Goal: Task Accomplishment & Management: Manage account settings

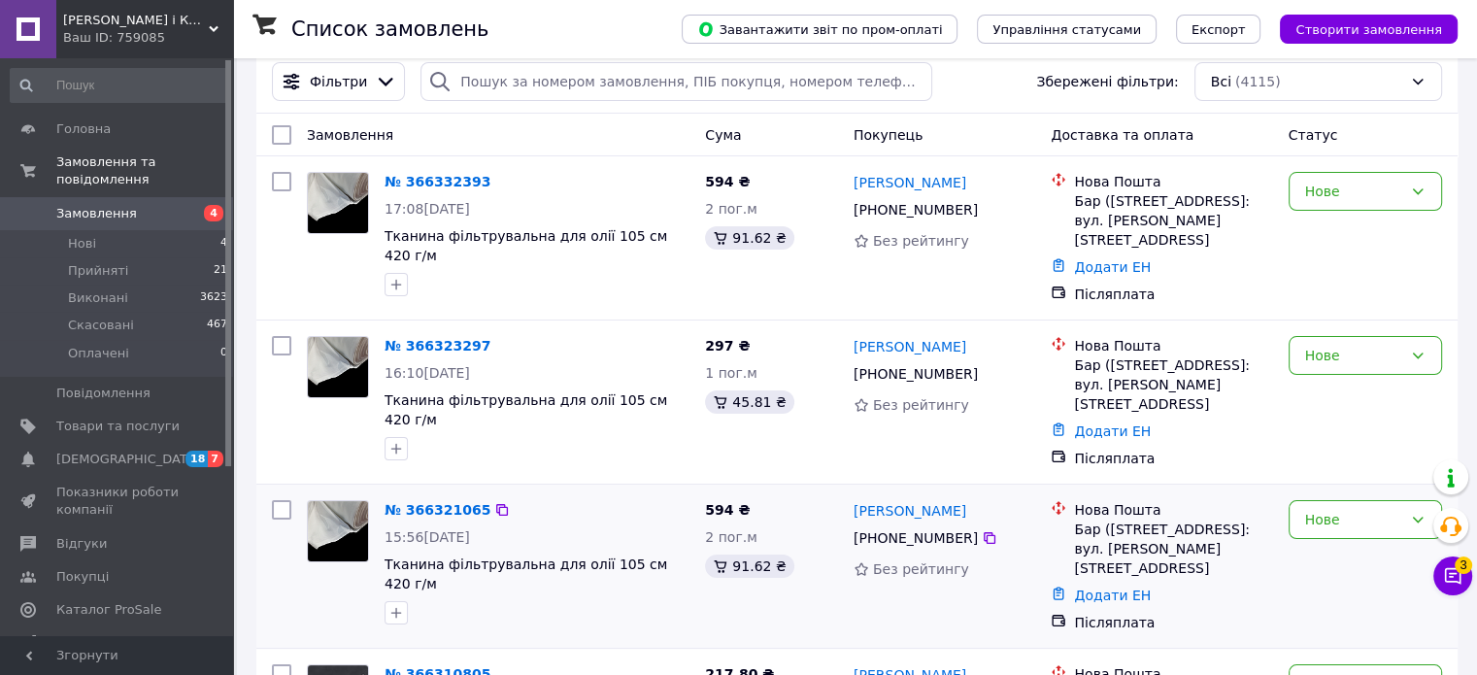
scroll to position [388, 0]
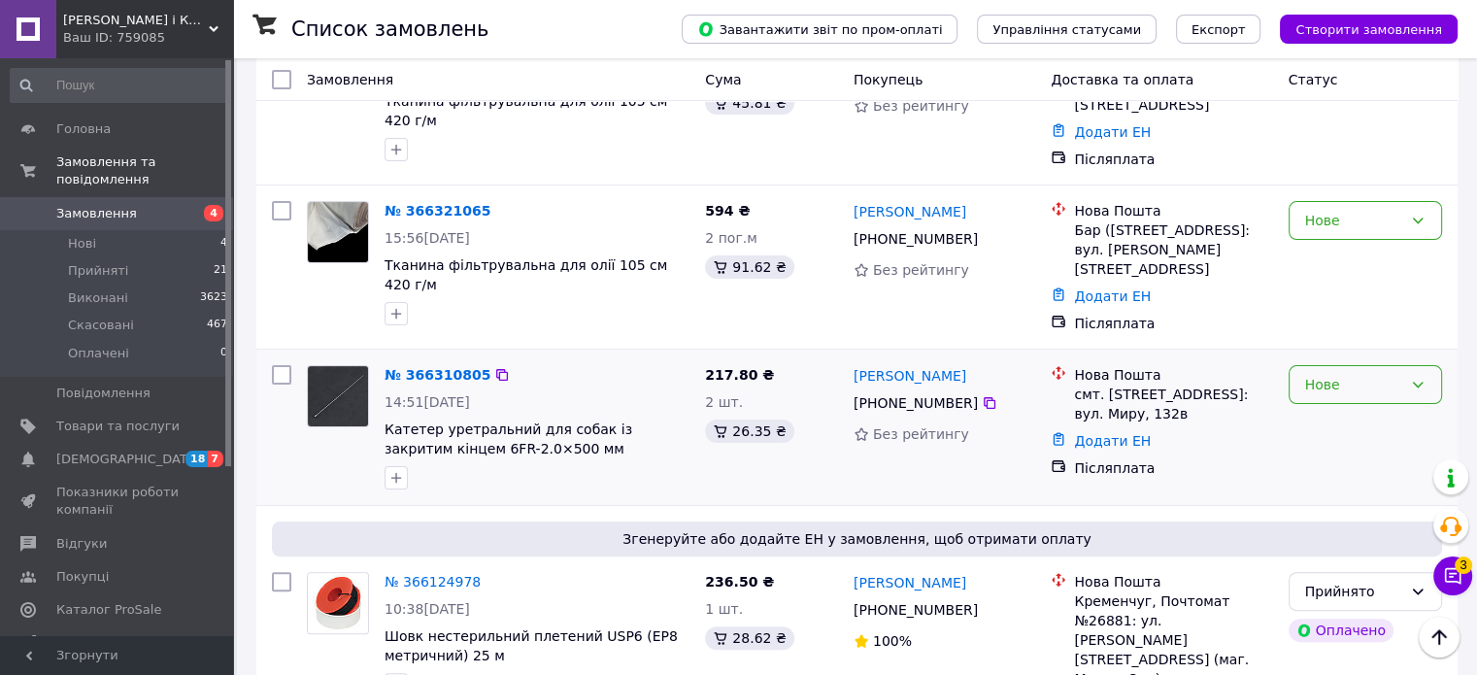
click at [1418, 377] on icon at bounding box center [1418, 385] width 16 height 16
click at [1342, 411] on li "Прийнято" at bounding box center [1363, 410] width 151 height 35
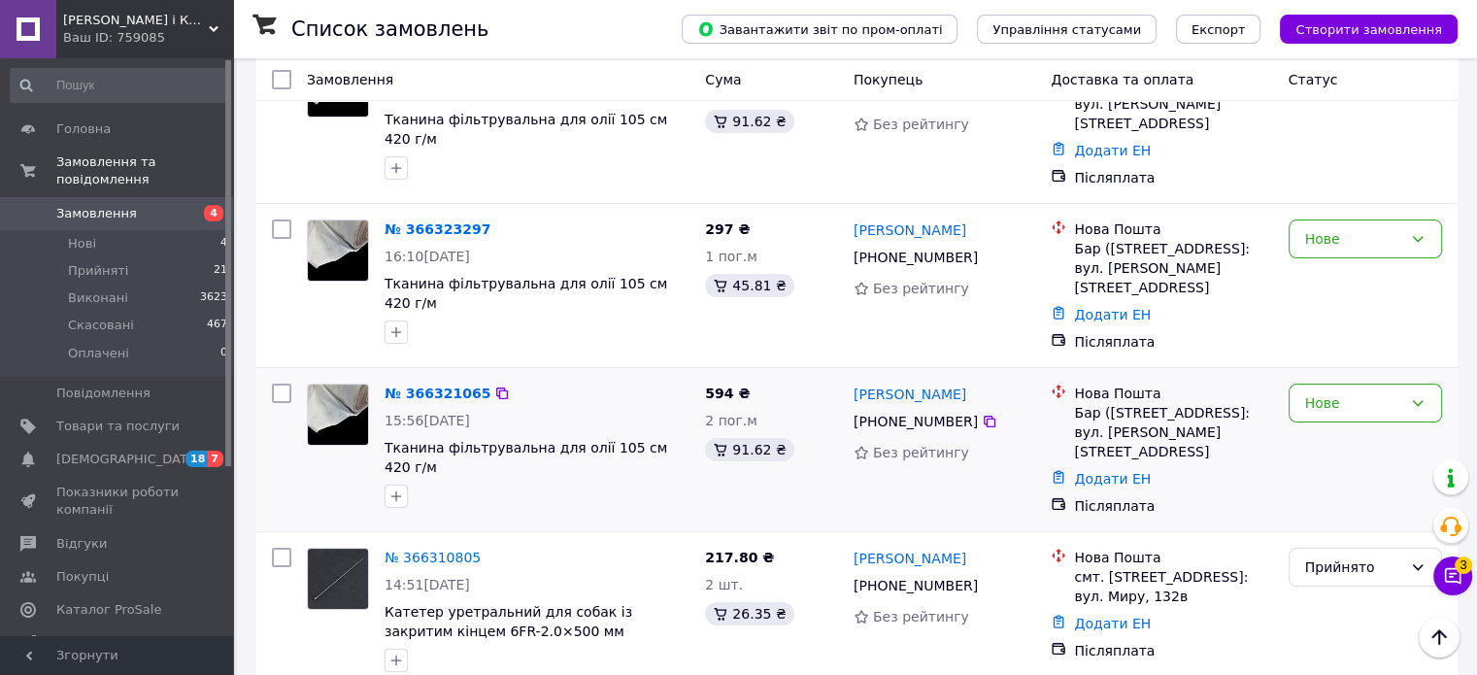
scroll to position [194, 0]
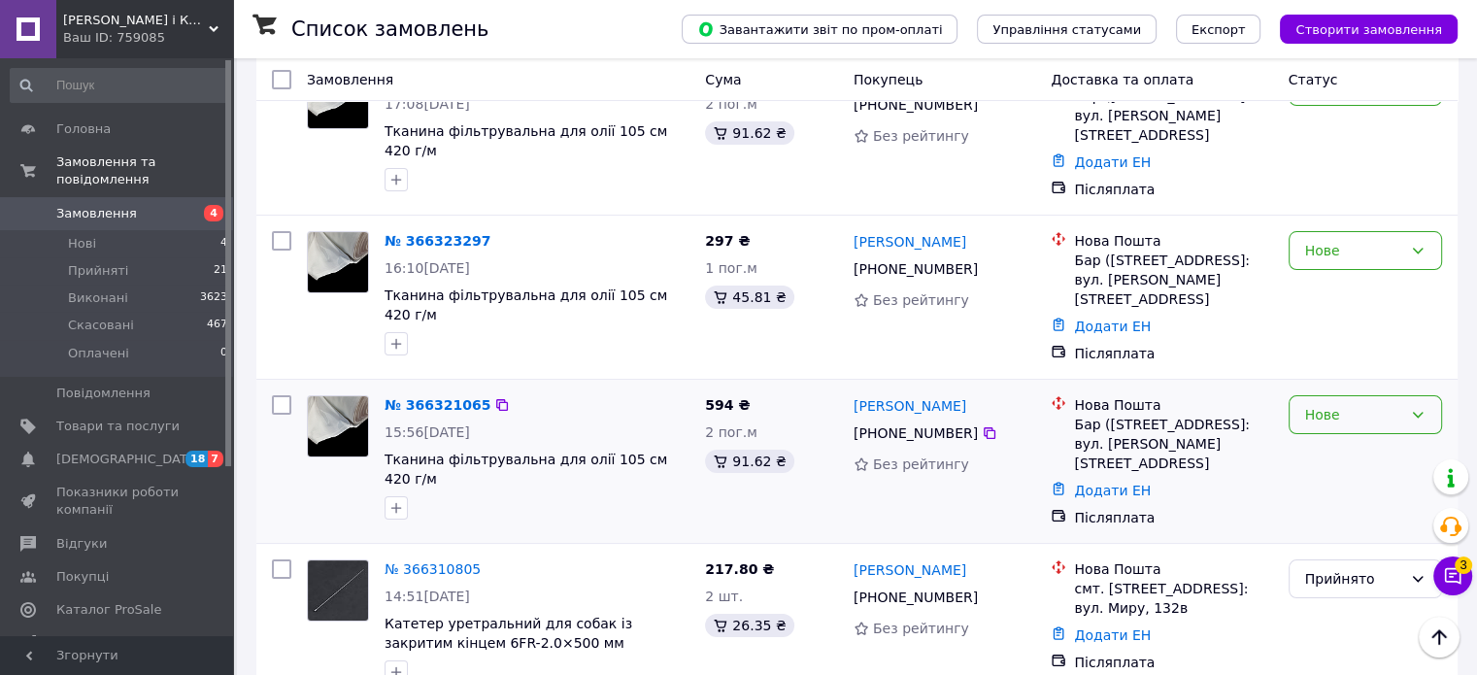
click at [1417, 407] on icon at bounding box center [1418, 415] width 16 height 16
drag, startPoint x: 1358, startPoint y: 443, endPoint x: 1366, endPoint y: 422, distance: 21.8
click at [1358, 442] on li "Прийнято" at bounding box center [1363, 440] width 151 height 35
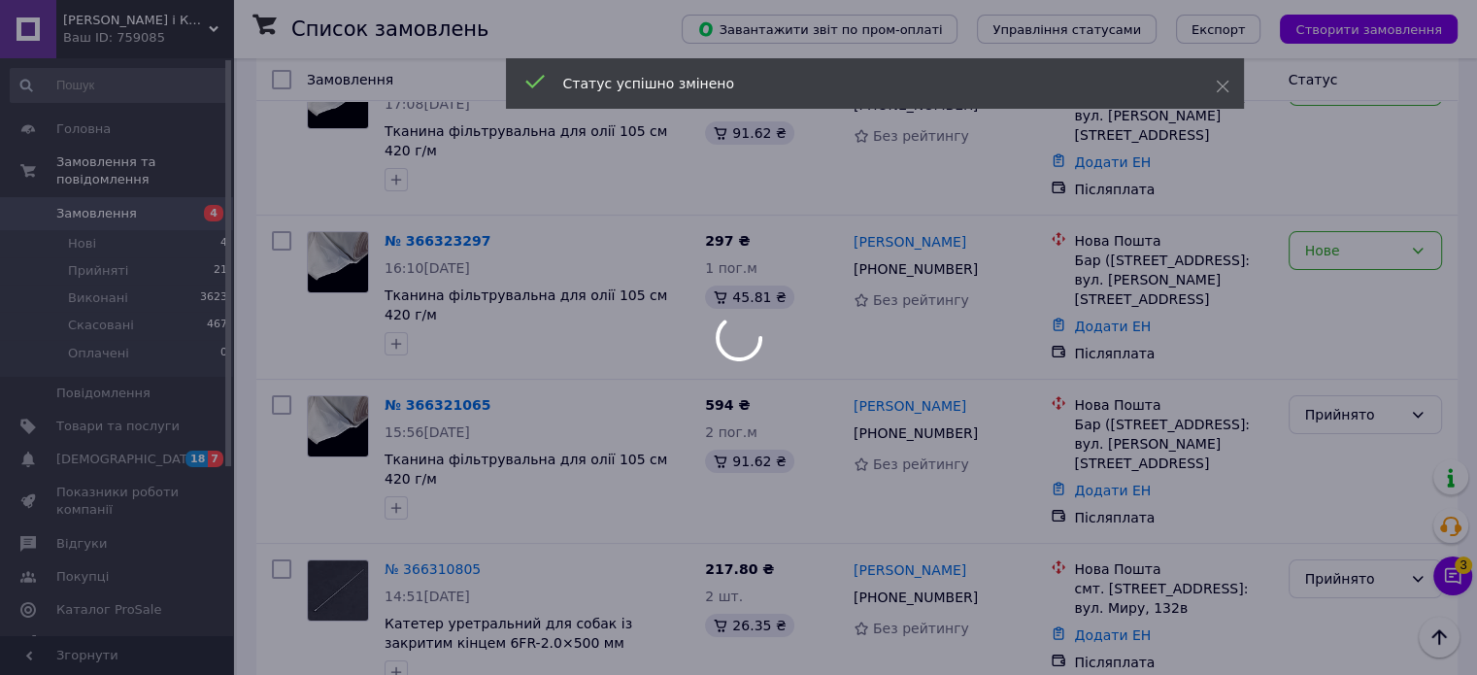
click at [1419, 235] on div at bounding box center [738, 337] width 1477 height 675
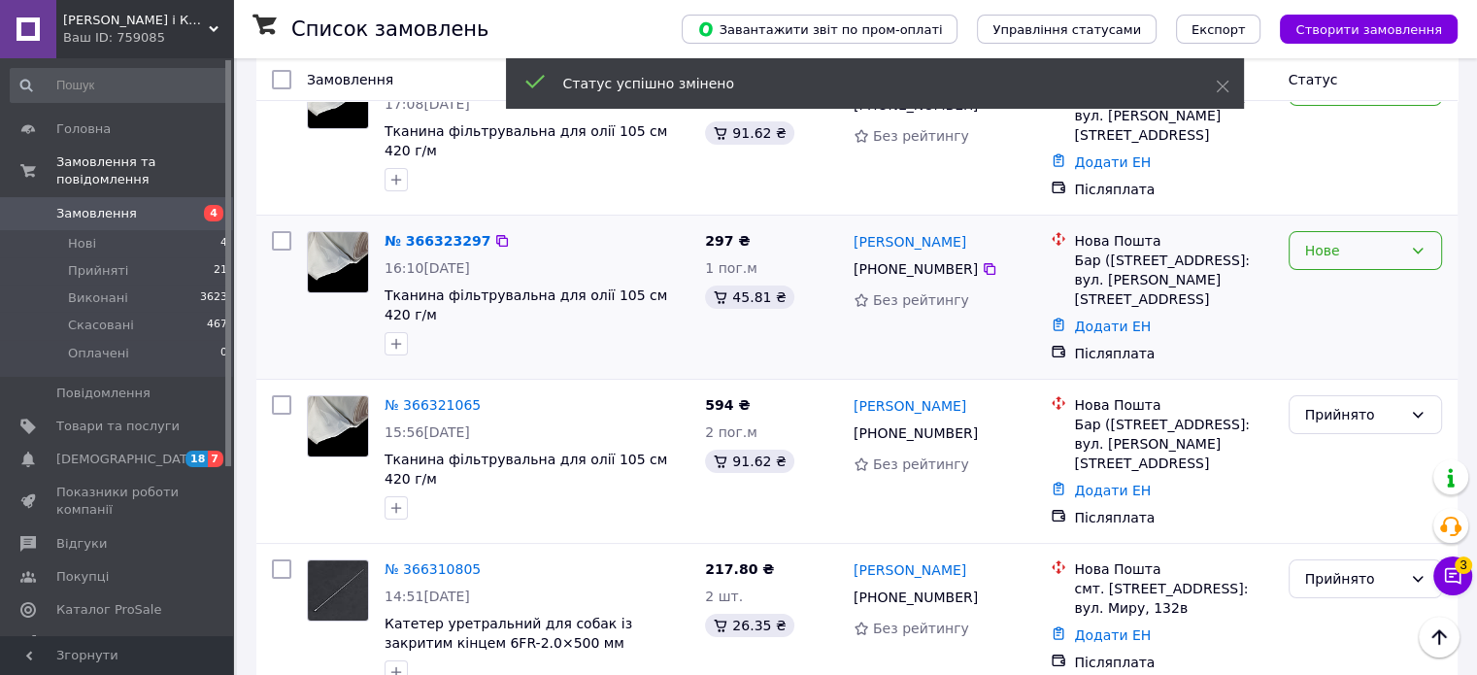
click at [1416, 243] on icon at bounding box center [1418, 251] width 16 height 16
click at [1345, 277] on li "Прийнято" at bounding box center [1363, 276] width 151 height 35
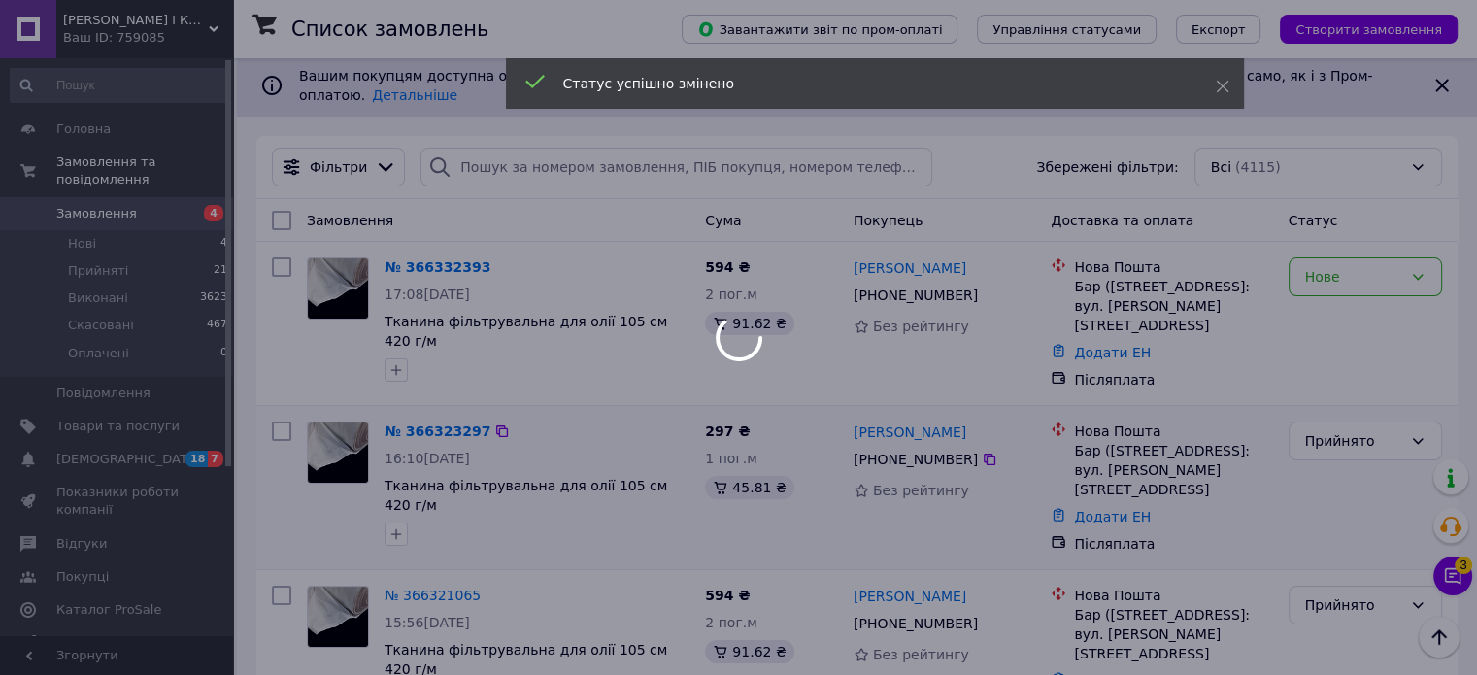
scroll to position [0, 0]
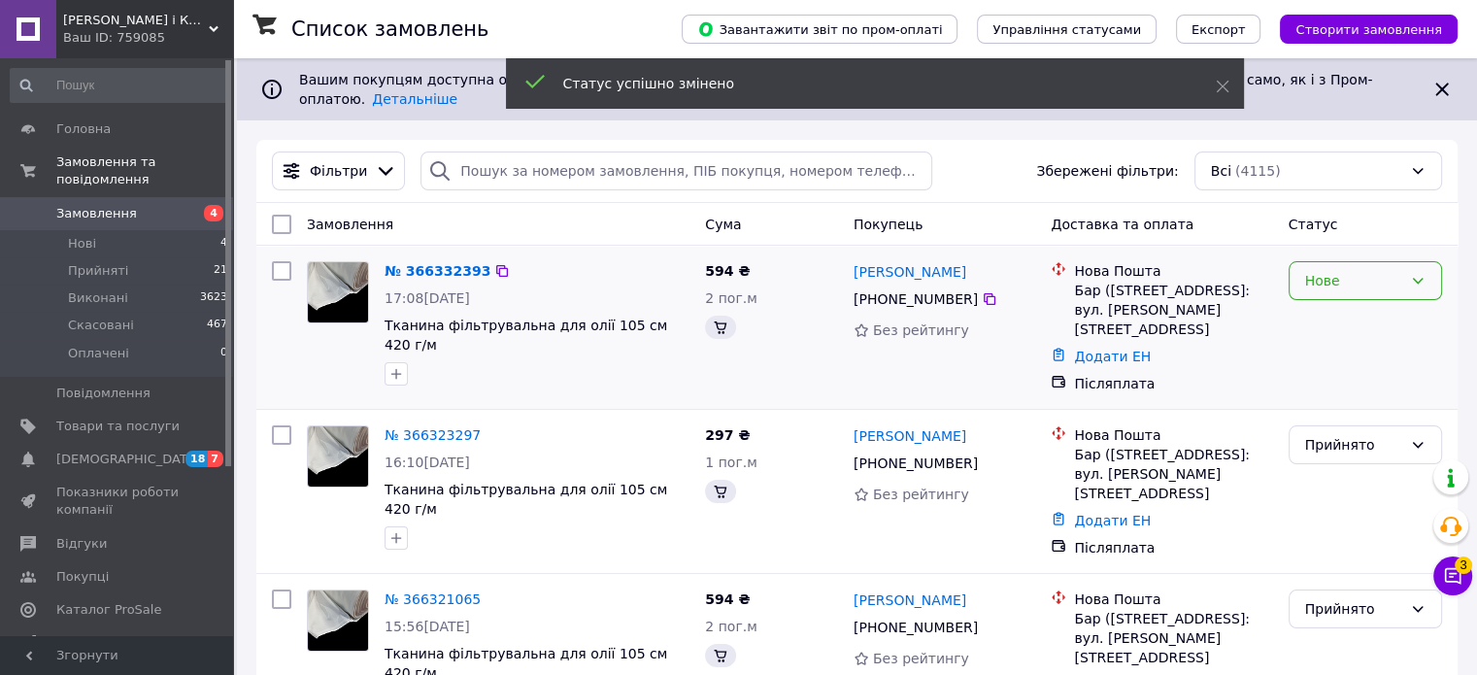
click at [1419, 273] on icon at bounding box center [1418, 281] width 16 height 16
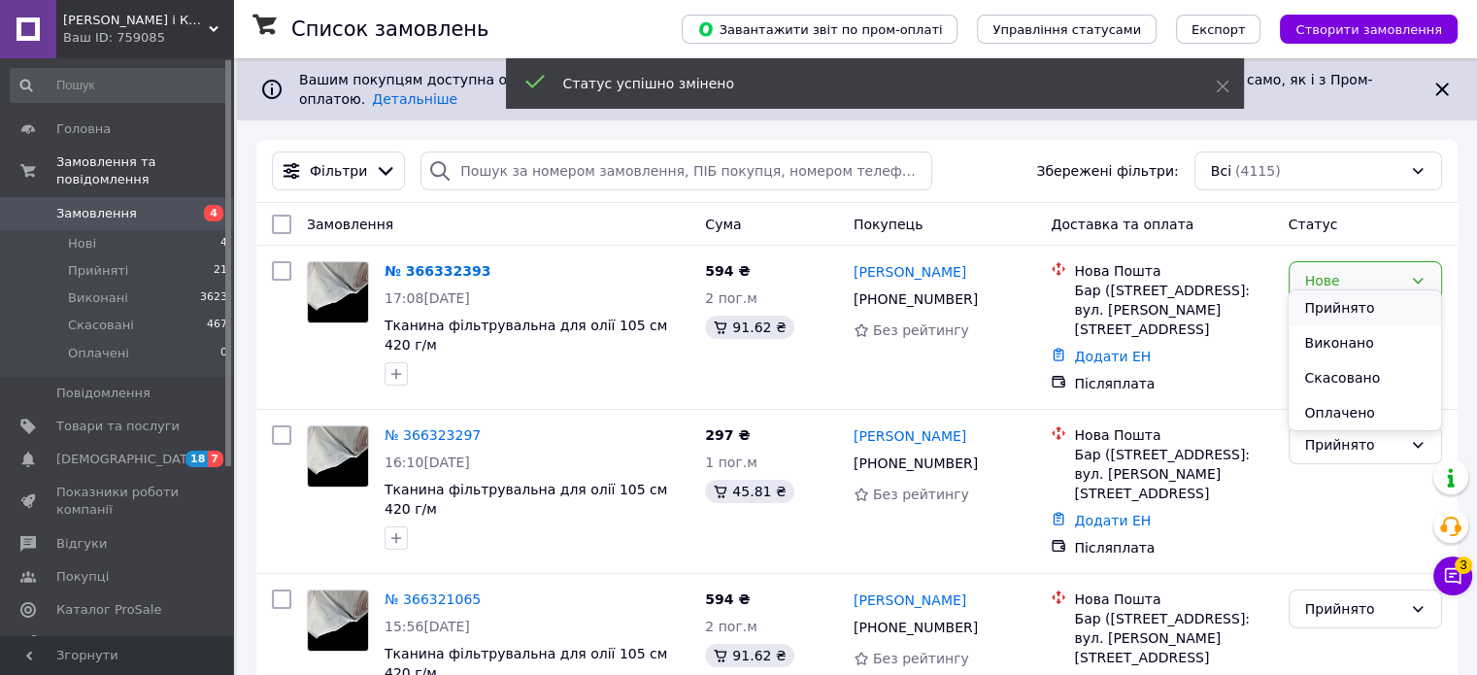
click at [1340, 304] on li "Прийнято" at bounding box center [1363, 307] width 151 height 35
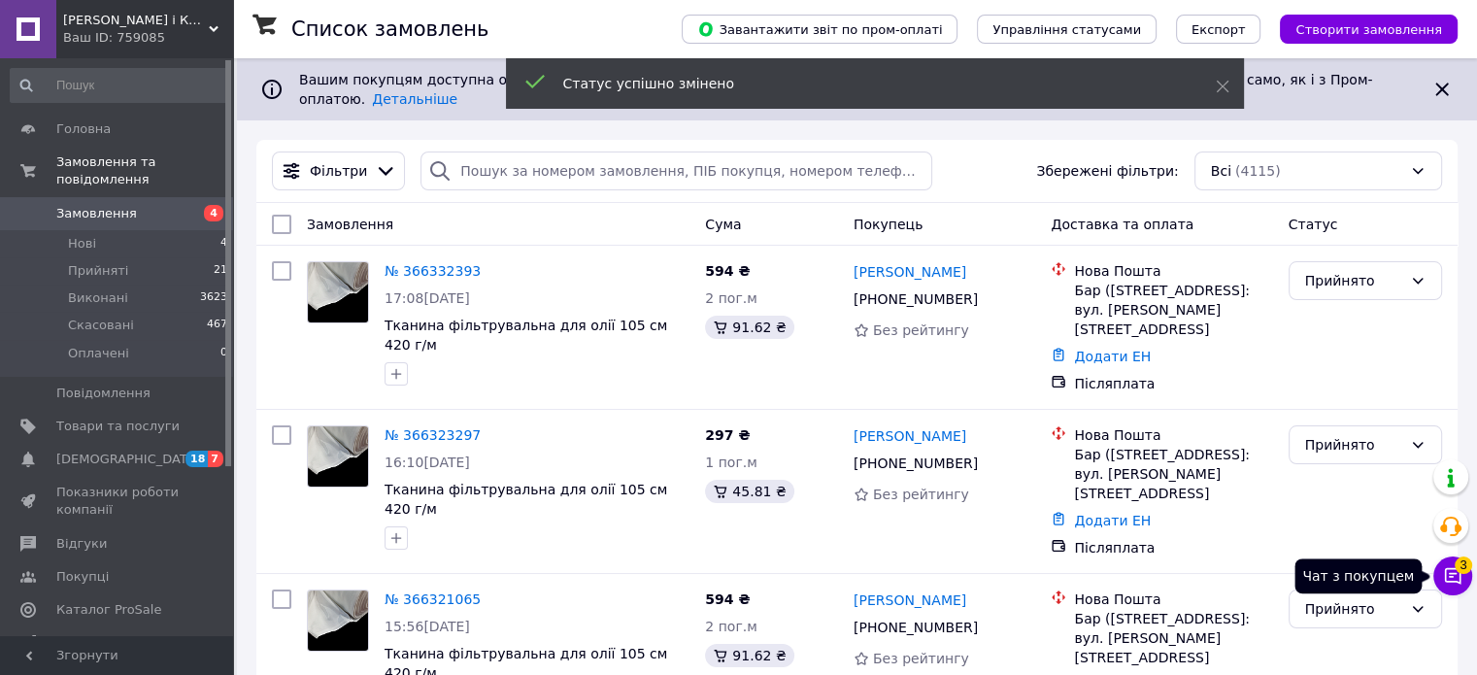
click at [1444, 571] on icon at bounding box center [1452, 576] width 17 height 17
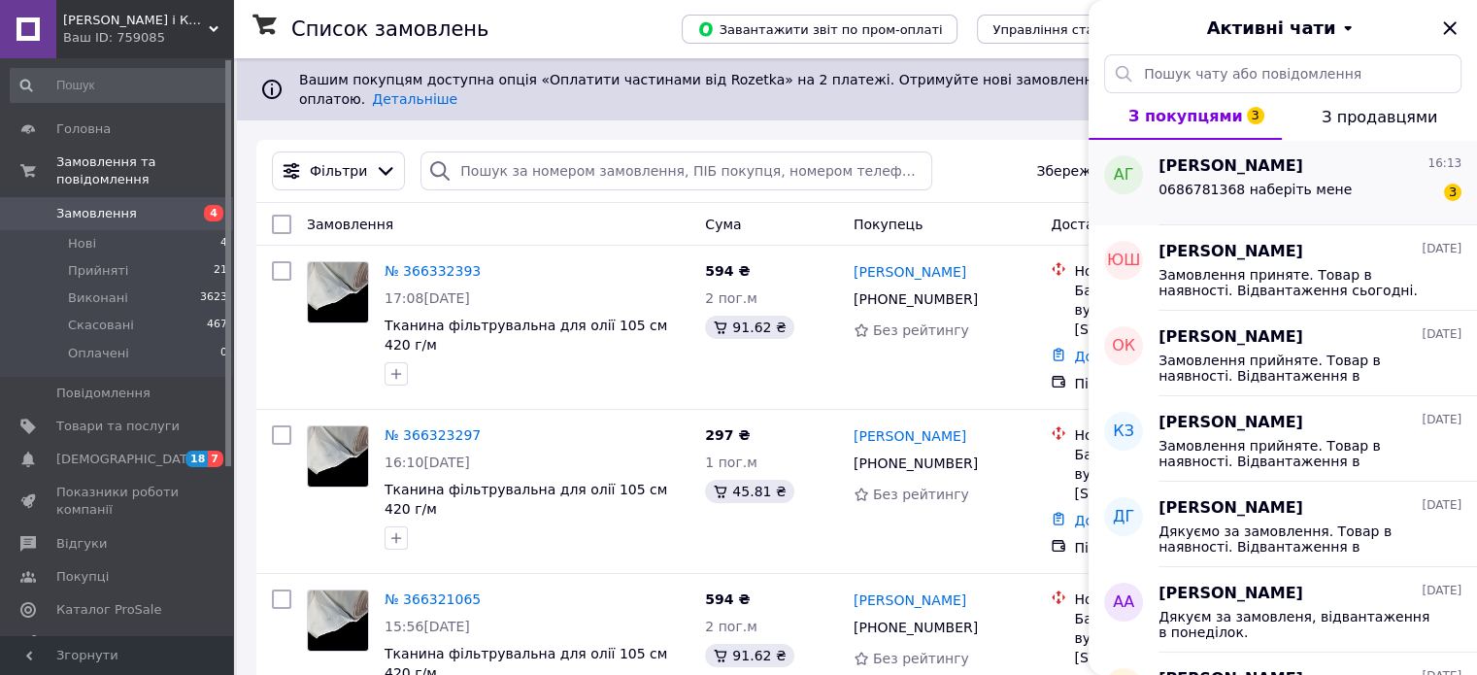
click at [1200, 189] on span "0686781368 наберіть мене" at bounding box center [1254, 190] width 193 height 16
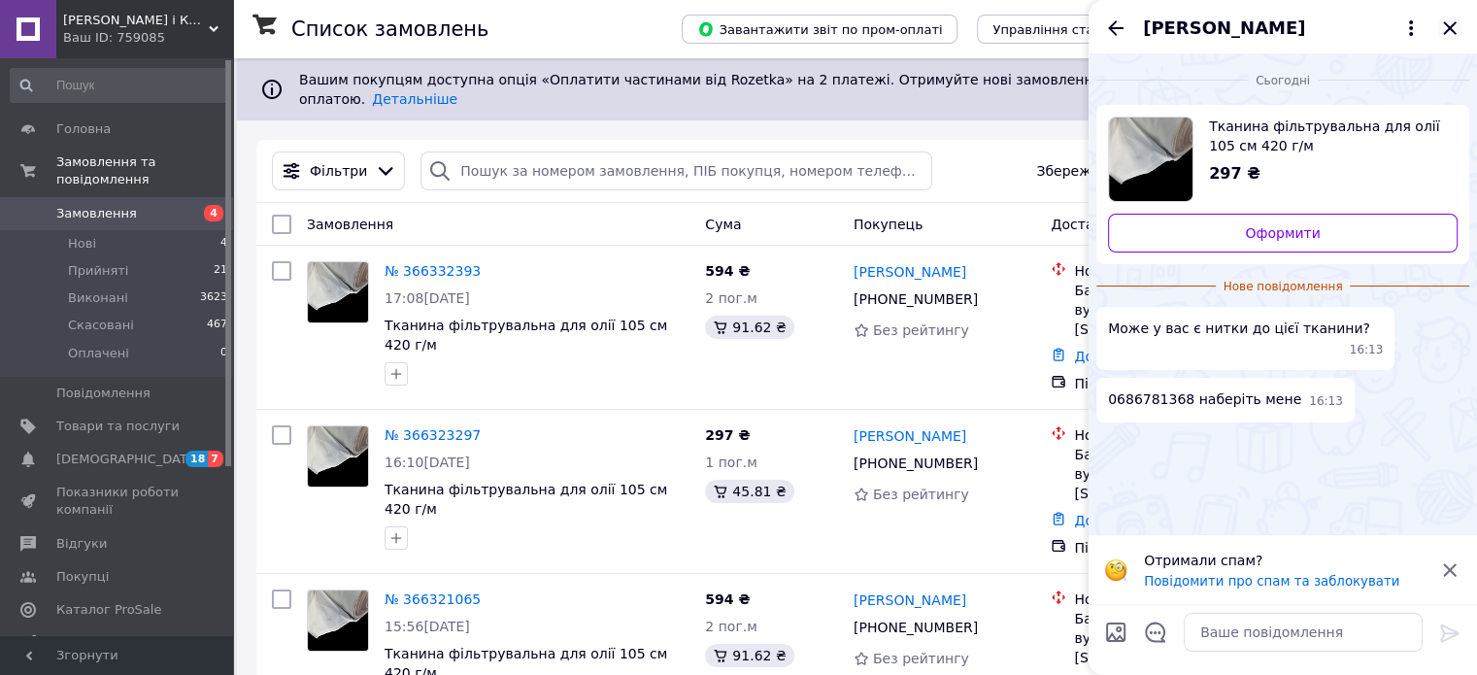
click at [1450, 24] on icon "Закрити" at bounding box center [1449, 28] width 23 height 23
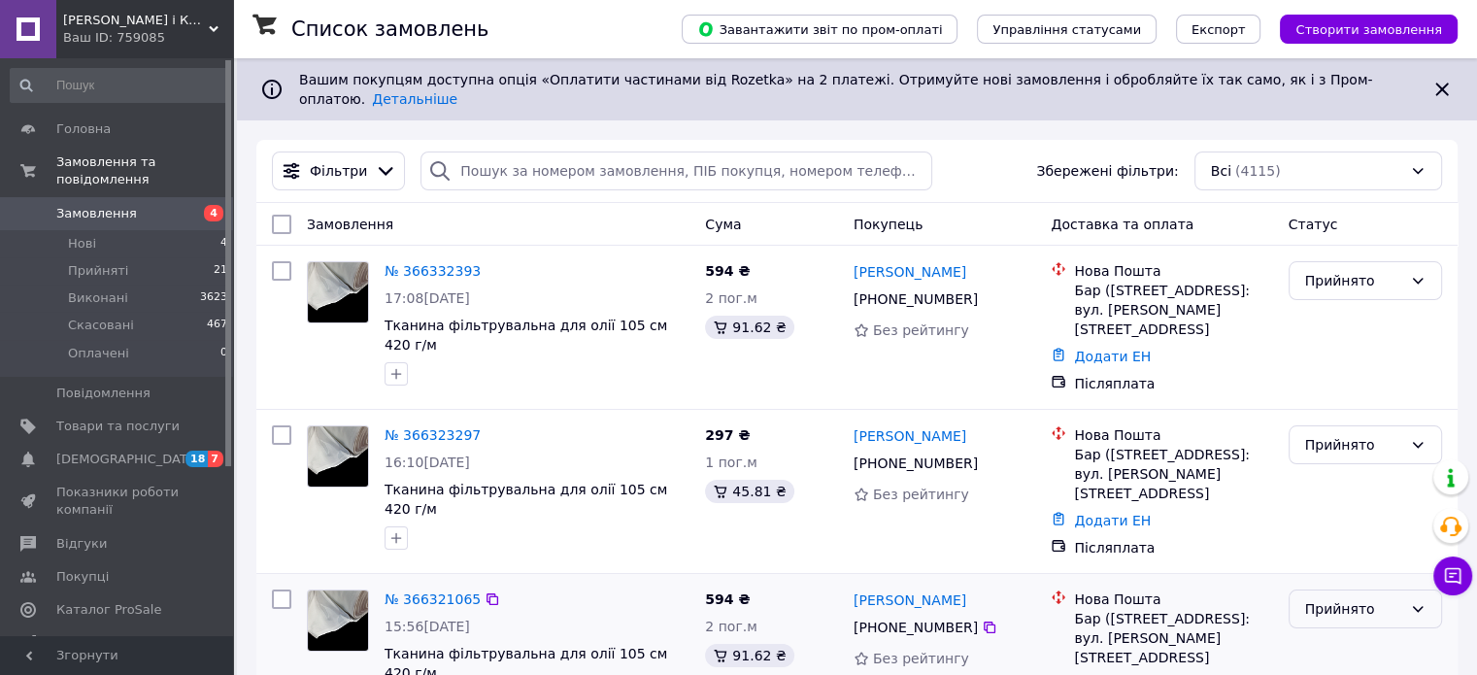
click at [1417, 601] on icon at bounding box center [1418, 609] width 16 height 16
click at [1347, 515] on li "Скасовано" at bounding box center [1363, 517] width 151 height 35
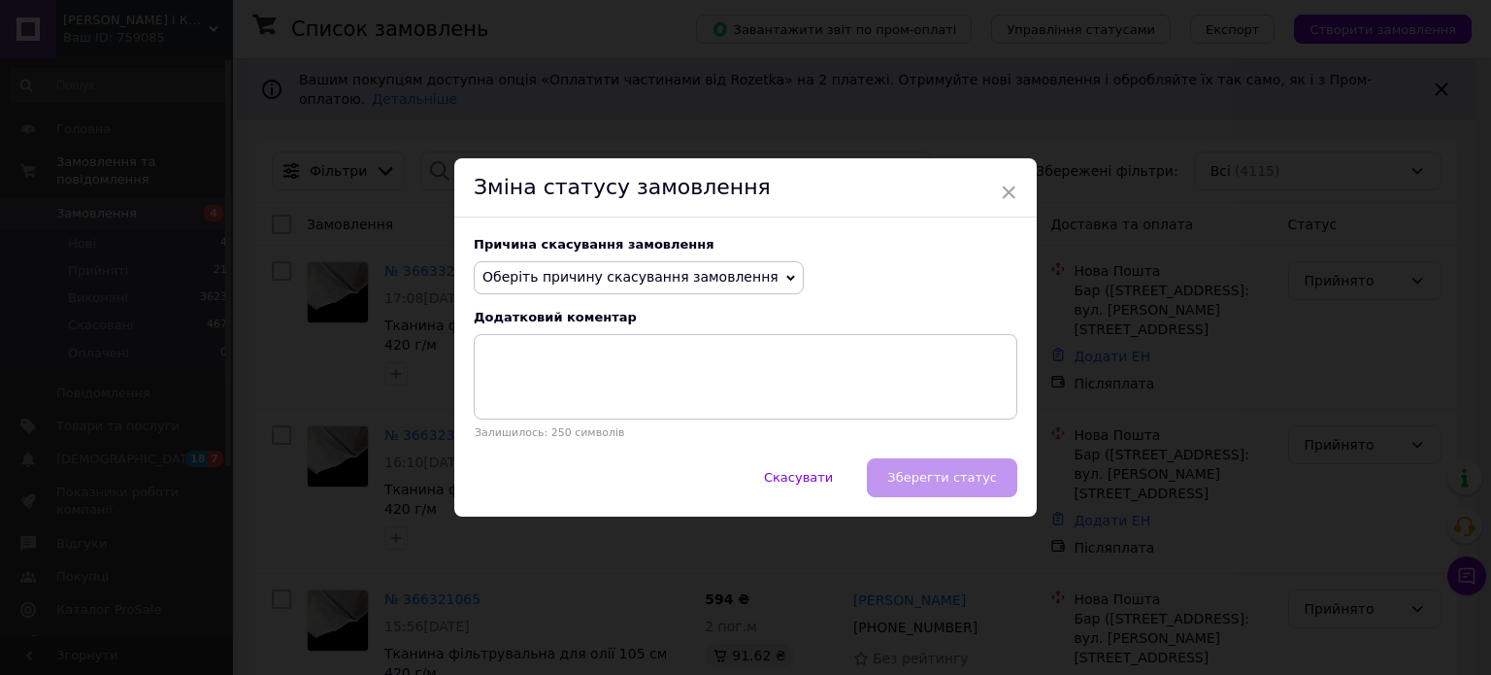
click at [786, 278] on icon at bounding box center [790, 278] width 9 height 9
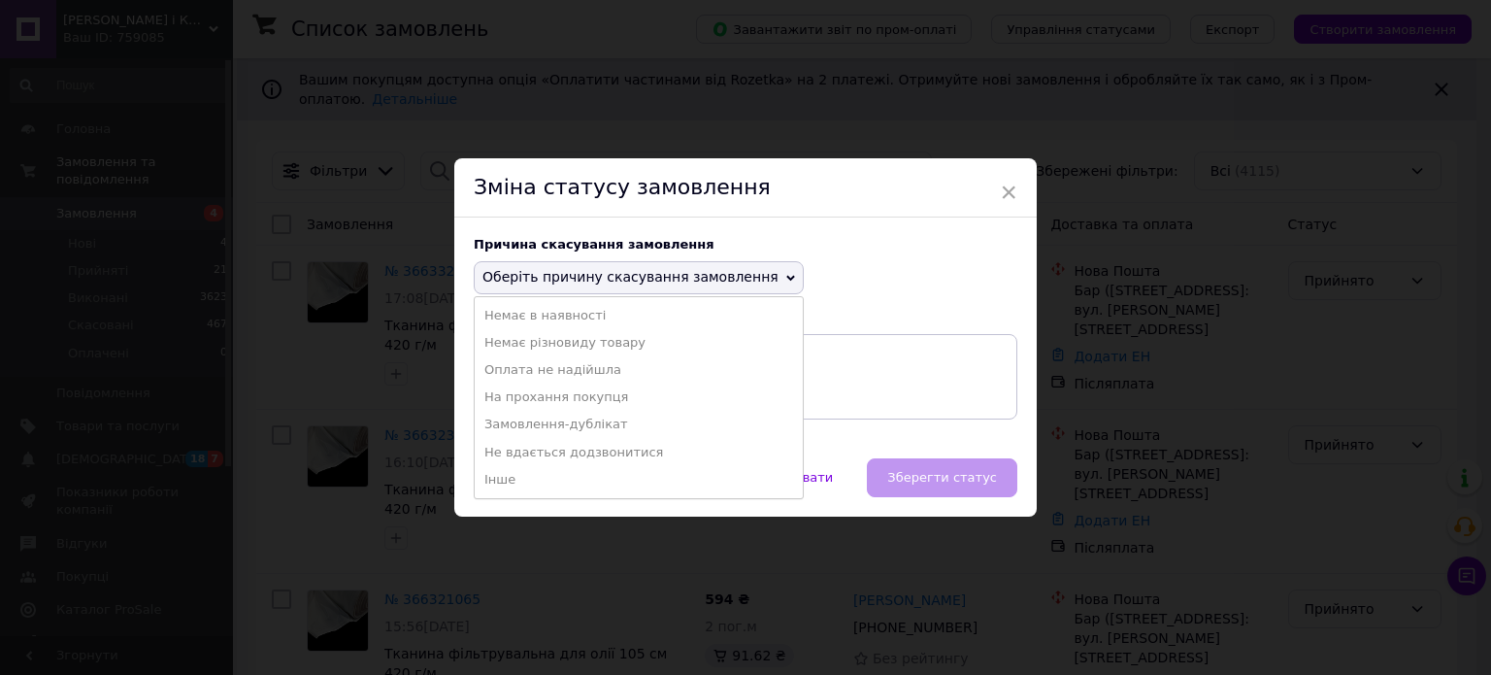
click at [844, 297] on div "Причина скасування замовлення Оберіть причину скасування замовлення Немає в ная…" at bounding box center [745, 337] width 582 height 241
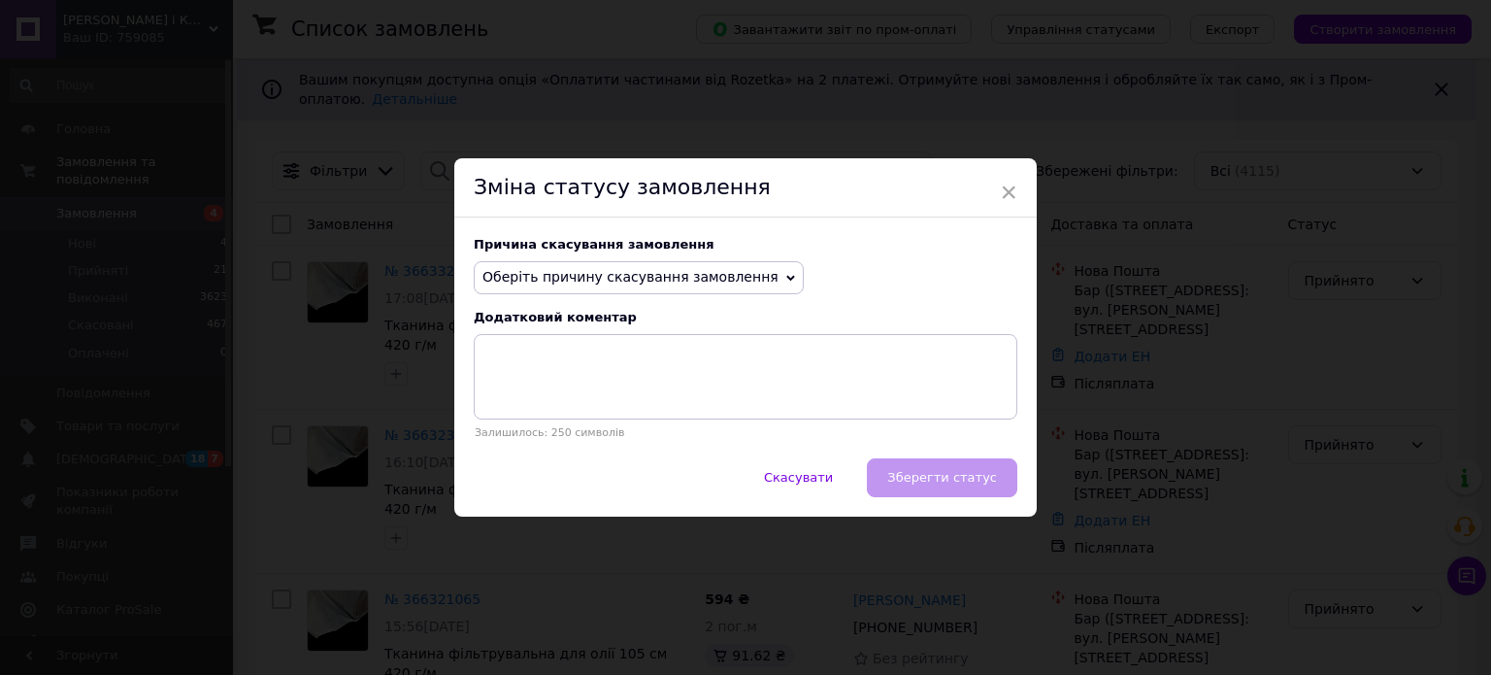
click at [786, 277] on icon at bounding box center [790, 278] width 9 height 9
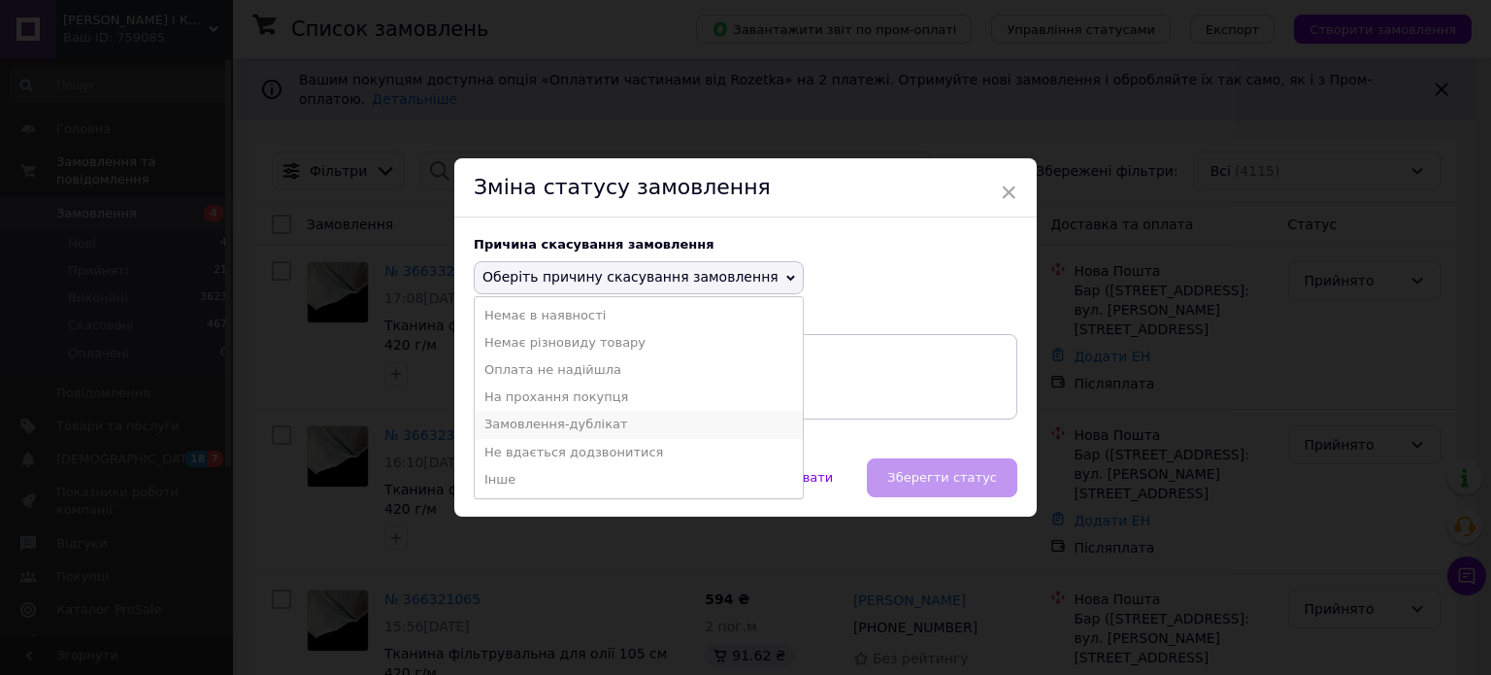
click at [587, 427] on li "Замовлення-дублікат" at bounding box center [639, 424] width 328 height 27
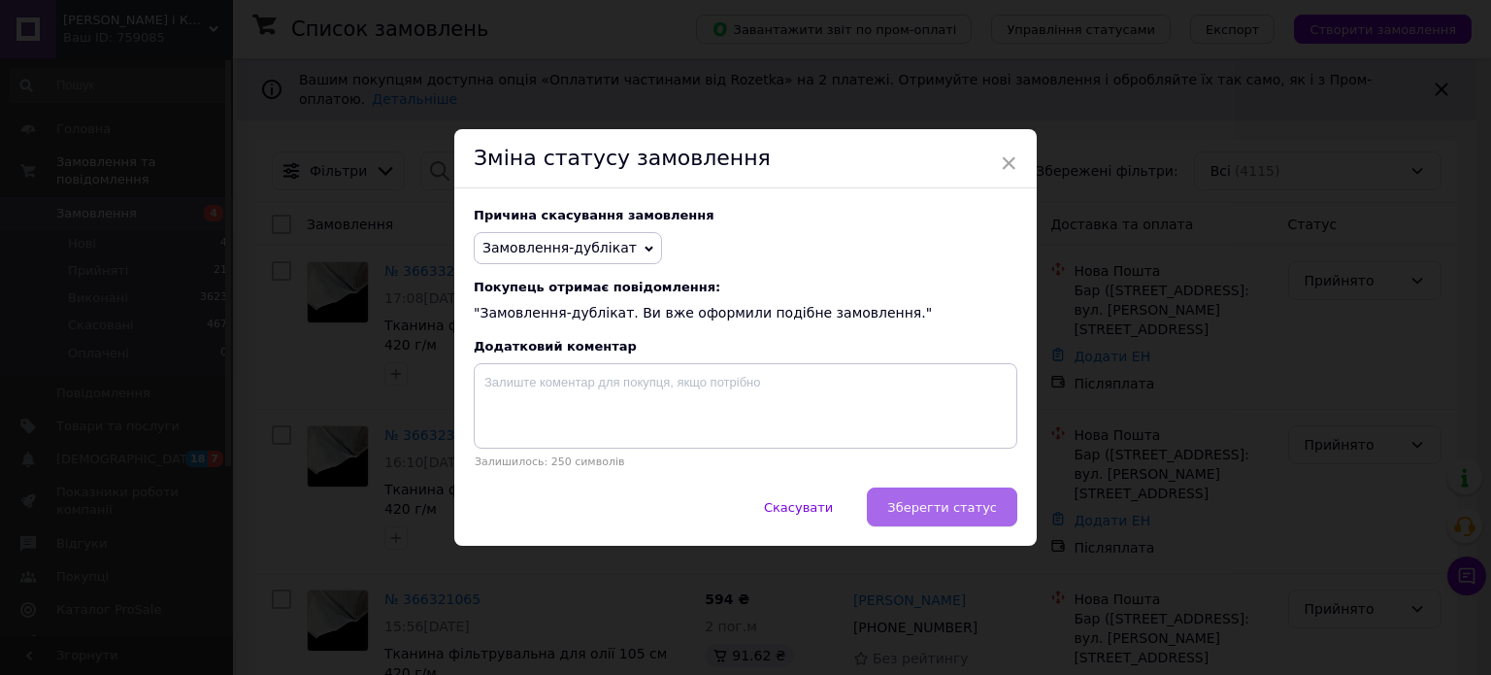
click at [918, 508] on span "Зберегти статус" at bounding box center [942, 507] width 110 height 15
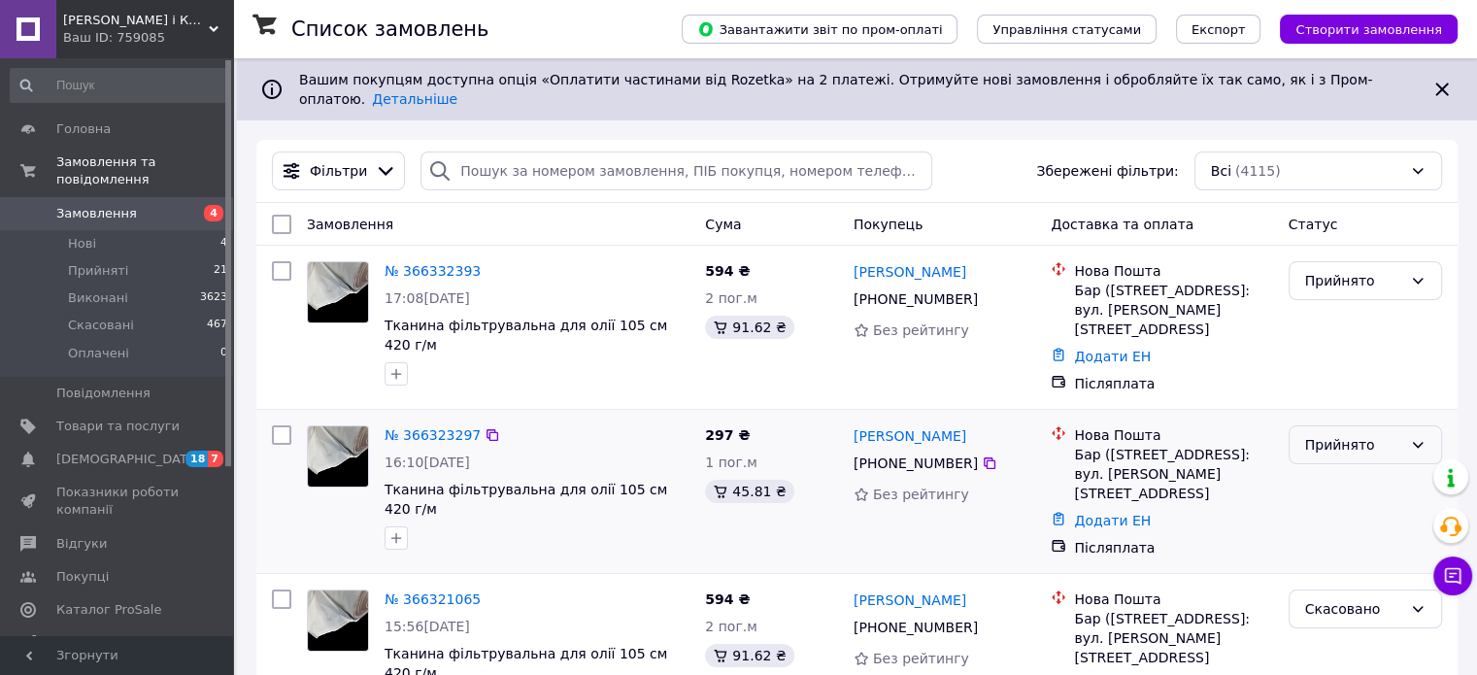
click at [1417, 442] on icon at bounding box center [1417, 445] width 11 height 6
click at [1340, 504] on li "Скасовано" at bounding box center [1363, 505] width 151 height 35
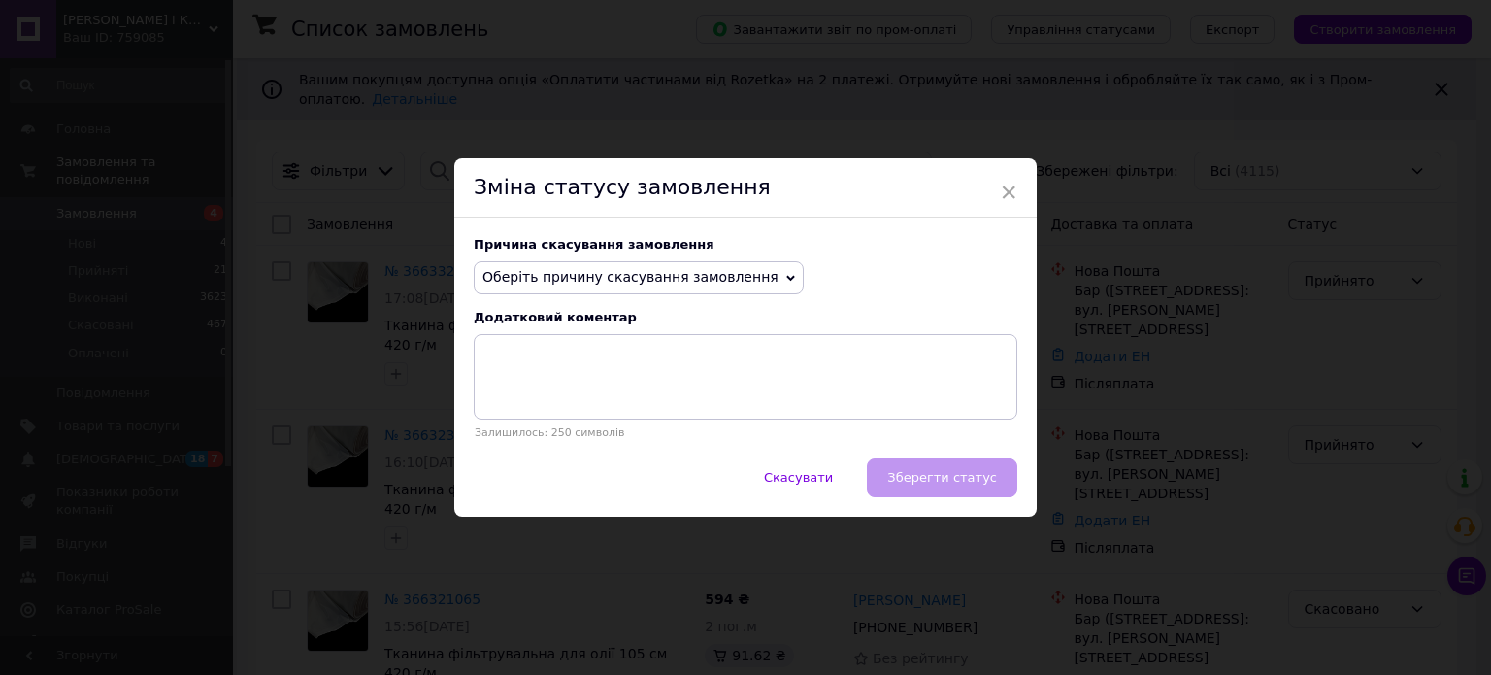
click at [752, 273] on span "Оберіть причину скасування замовлення" at bounding box center [639, 277] width 330 height 33
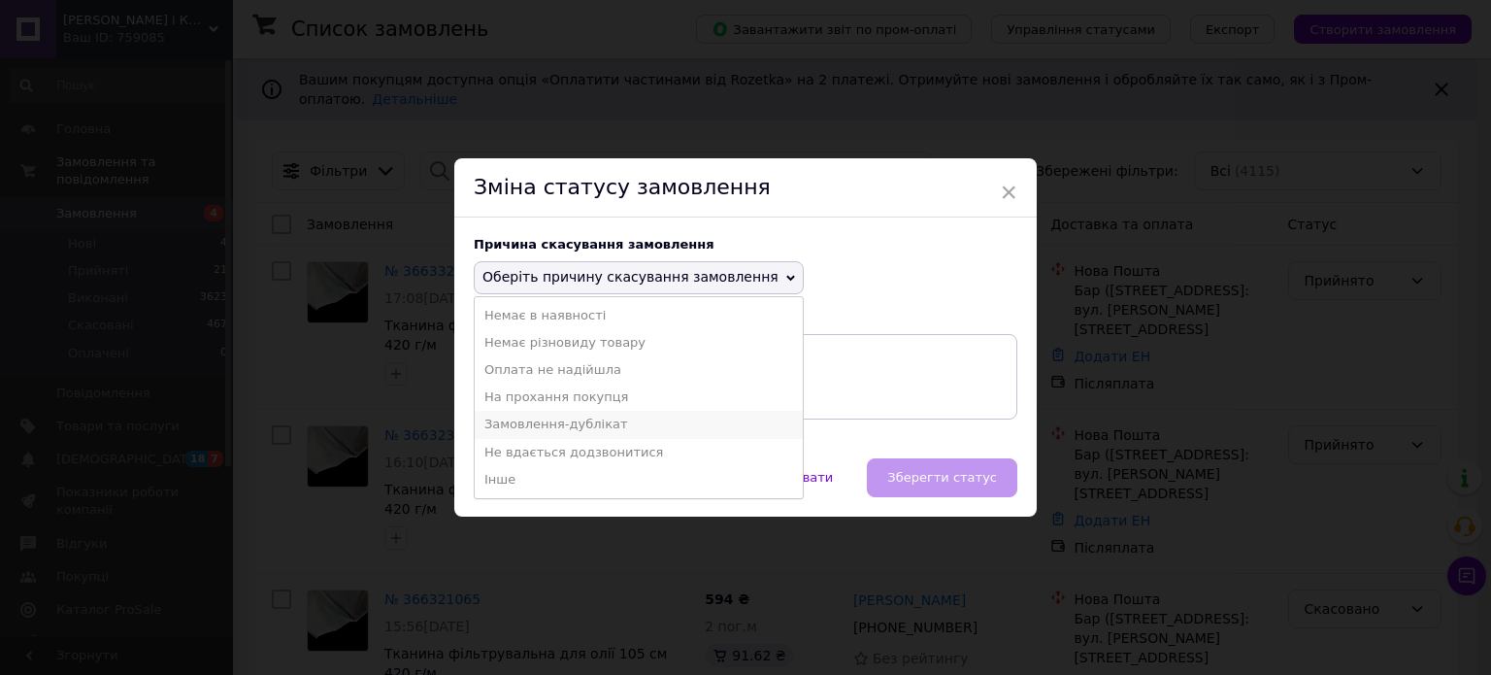
click at [573, 426] on li "Замовлення-дублікат" at bounding box center [639, 424] width 328 height 27
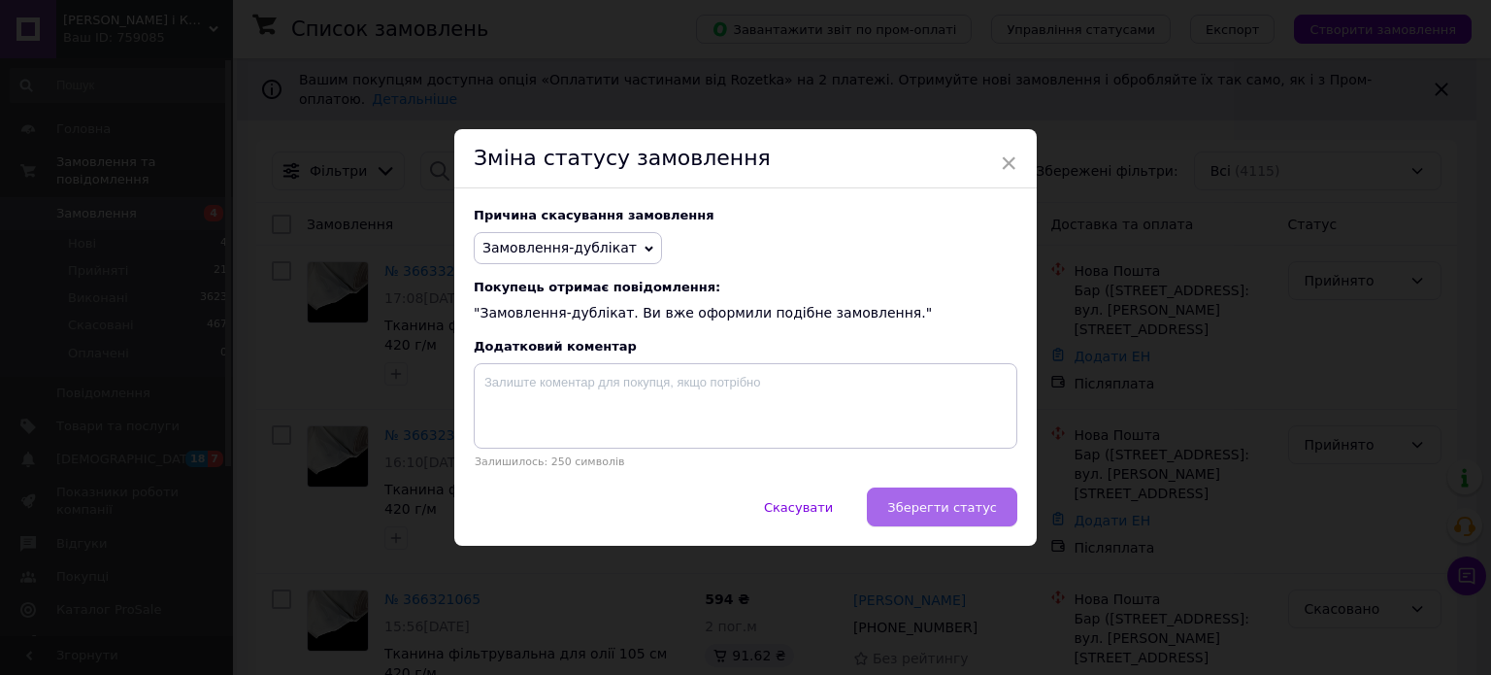
click at [970, 513] on span "Зберегти статус" at bounding box center [942, 507] width 110 height 15
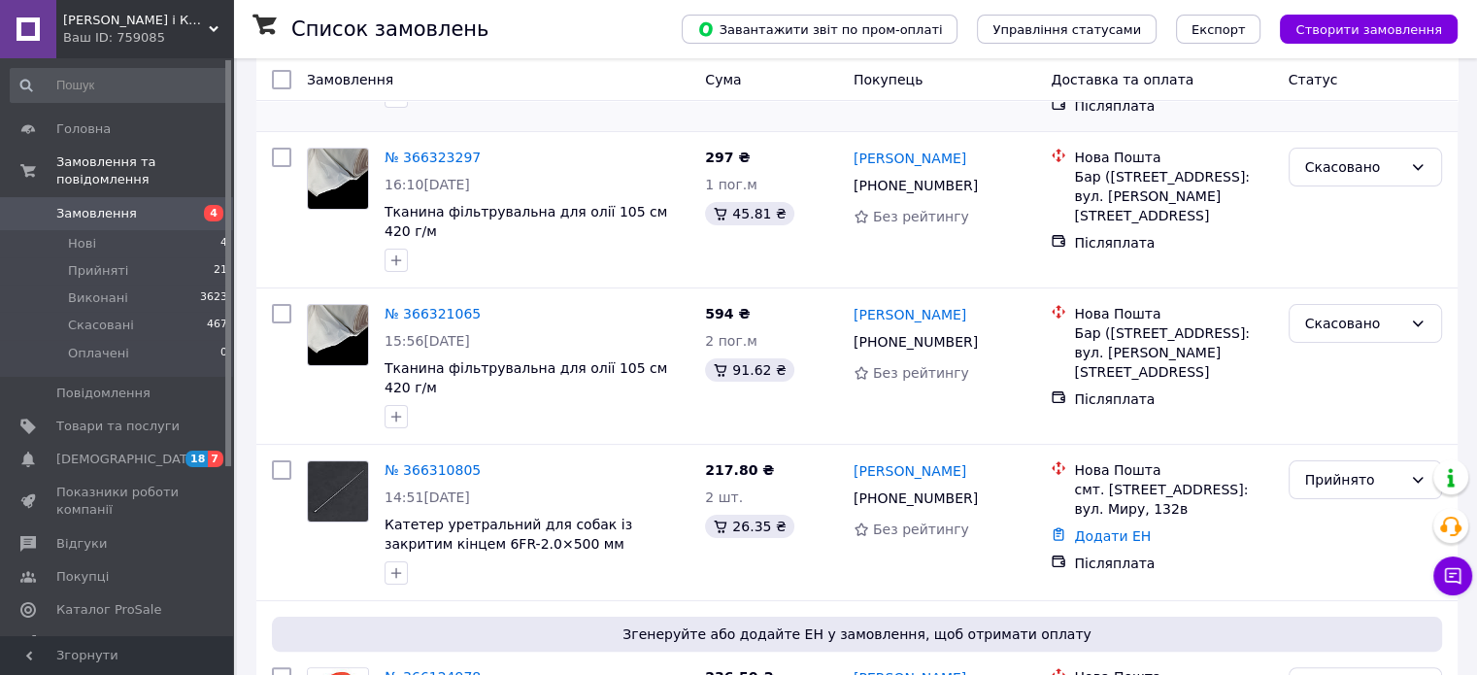
scroll to position [291, 0]
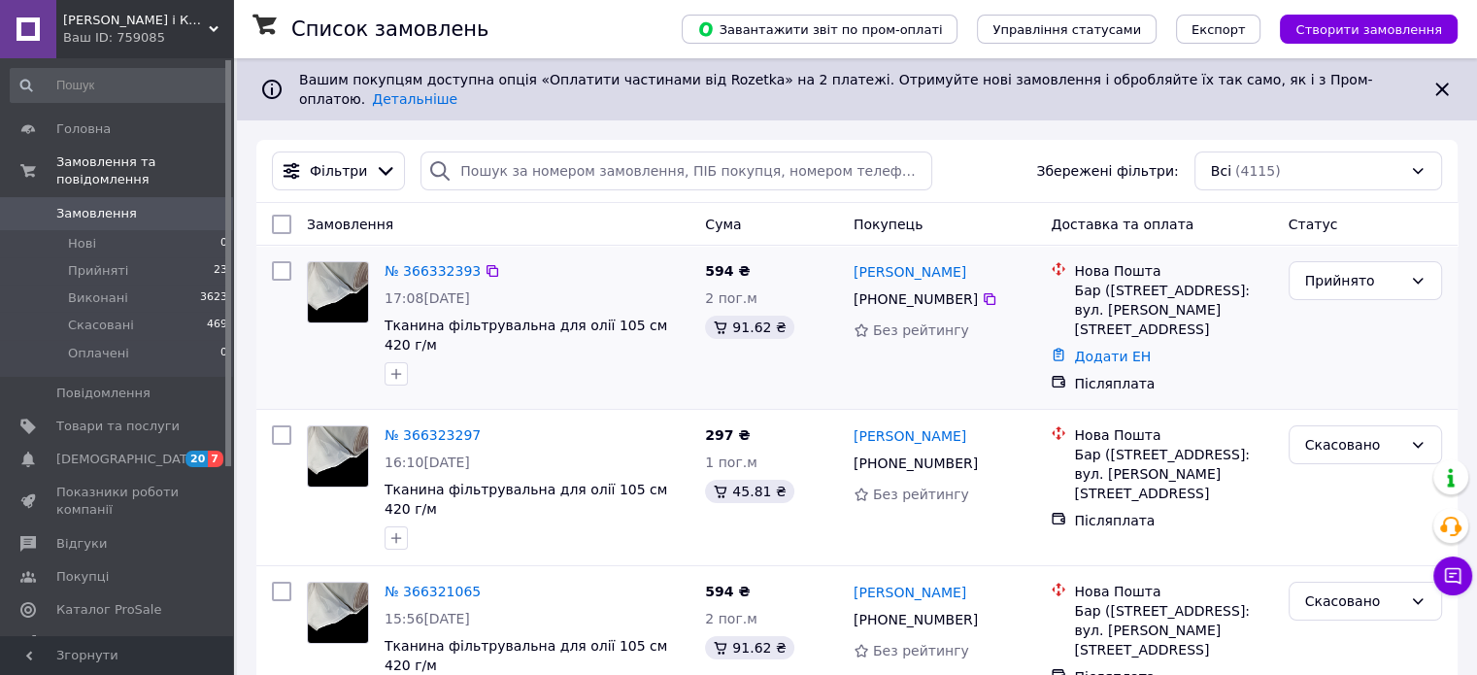
scroll to position [291, 0]
